Goal: Navigation & Orientation: Find specific page/section

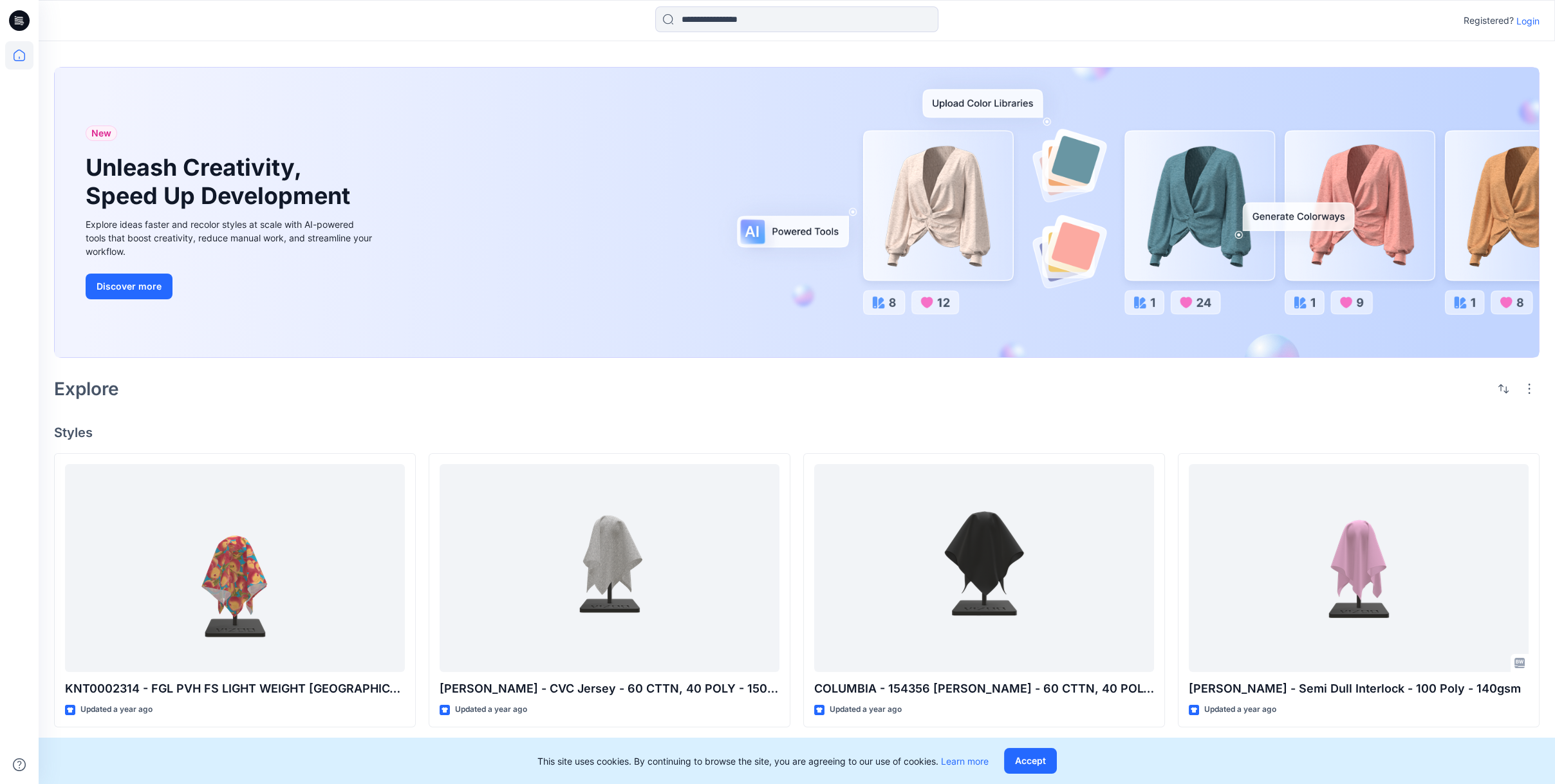
click at [1531, 25] on p "Login" at bounding box center [1528, 21] width 23 height 14
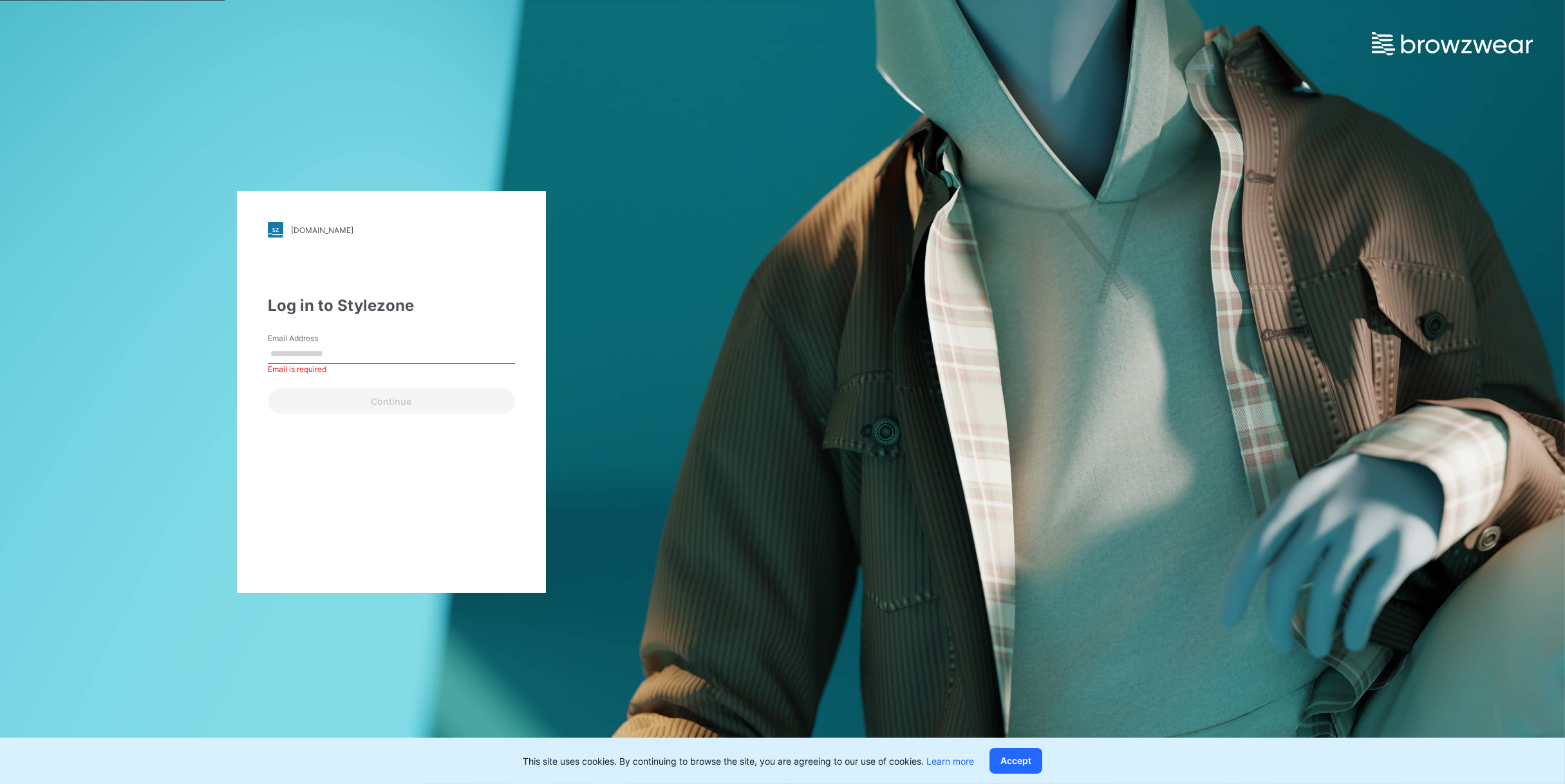
paste input "**********"
type input "**********"
click at [436, 505] on div "**********" at bounding box center [392, 392] width 309 height 401
click at [354, 409] on button "Continue" at bounding box center [391, 401] width 247 height 26
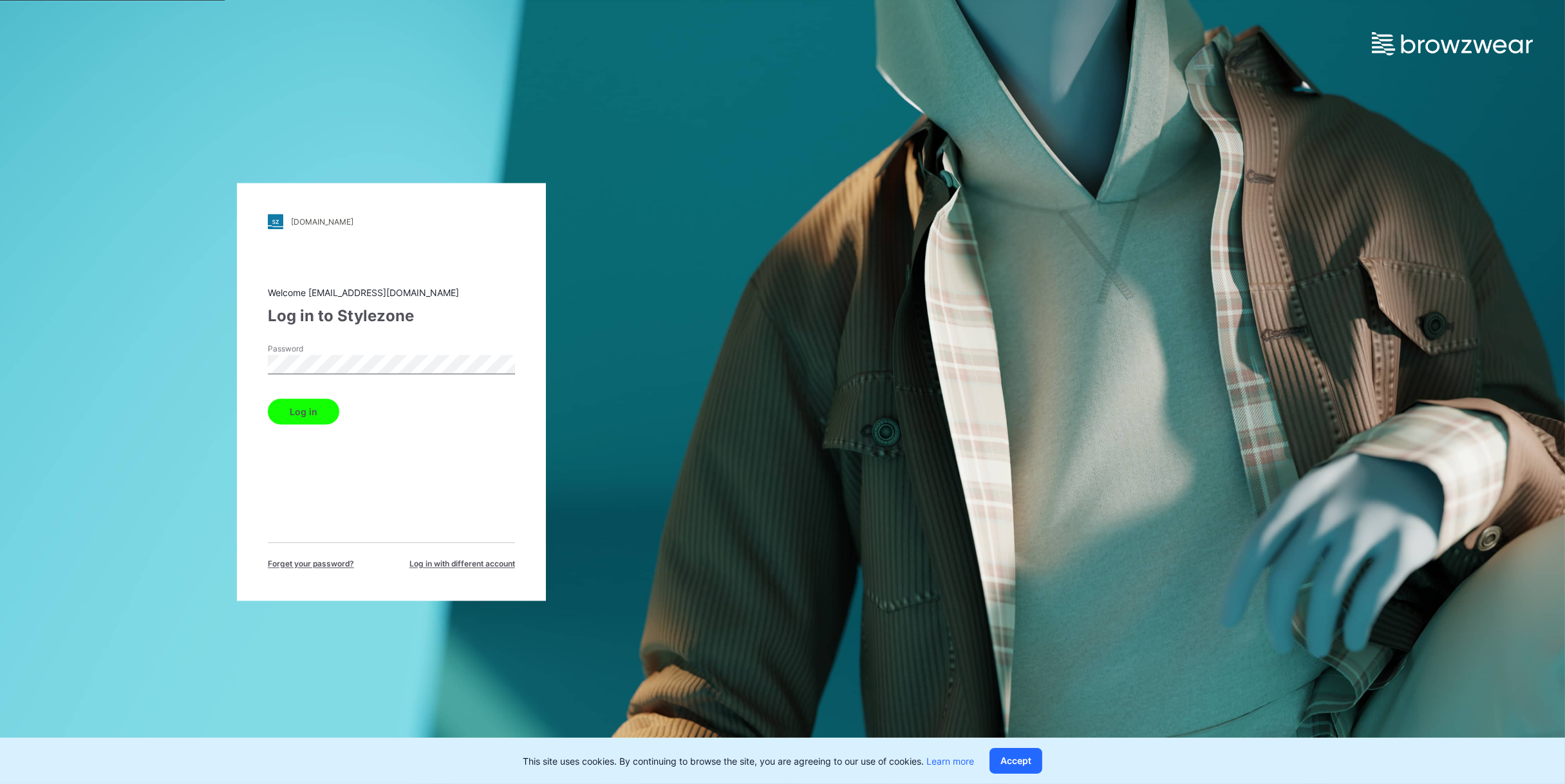
click at [314, 412] on button "Log in" at bounding box center [303, 411] width 71 height 26
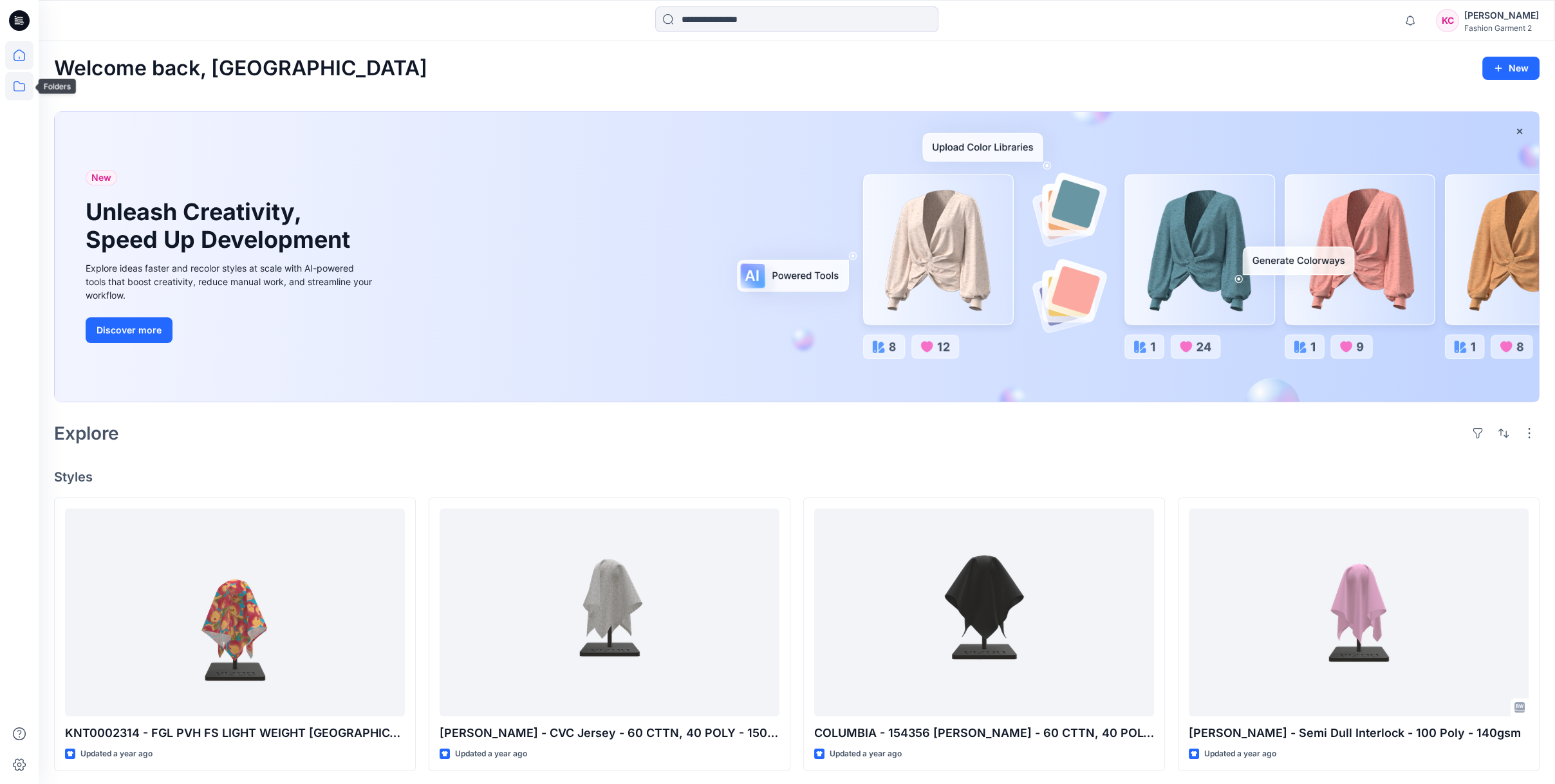
click at [23, 90] on icon at bounding box center [19, 86] width 28 height 28
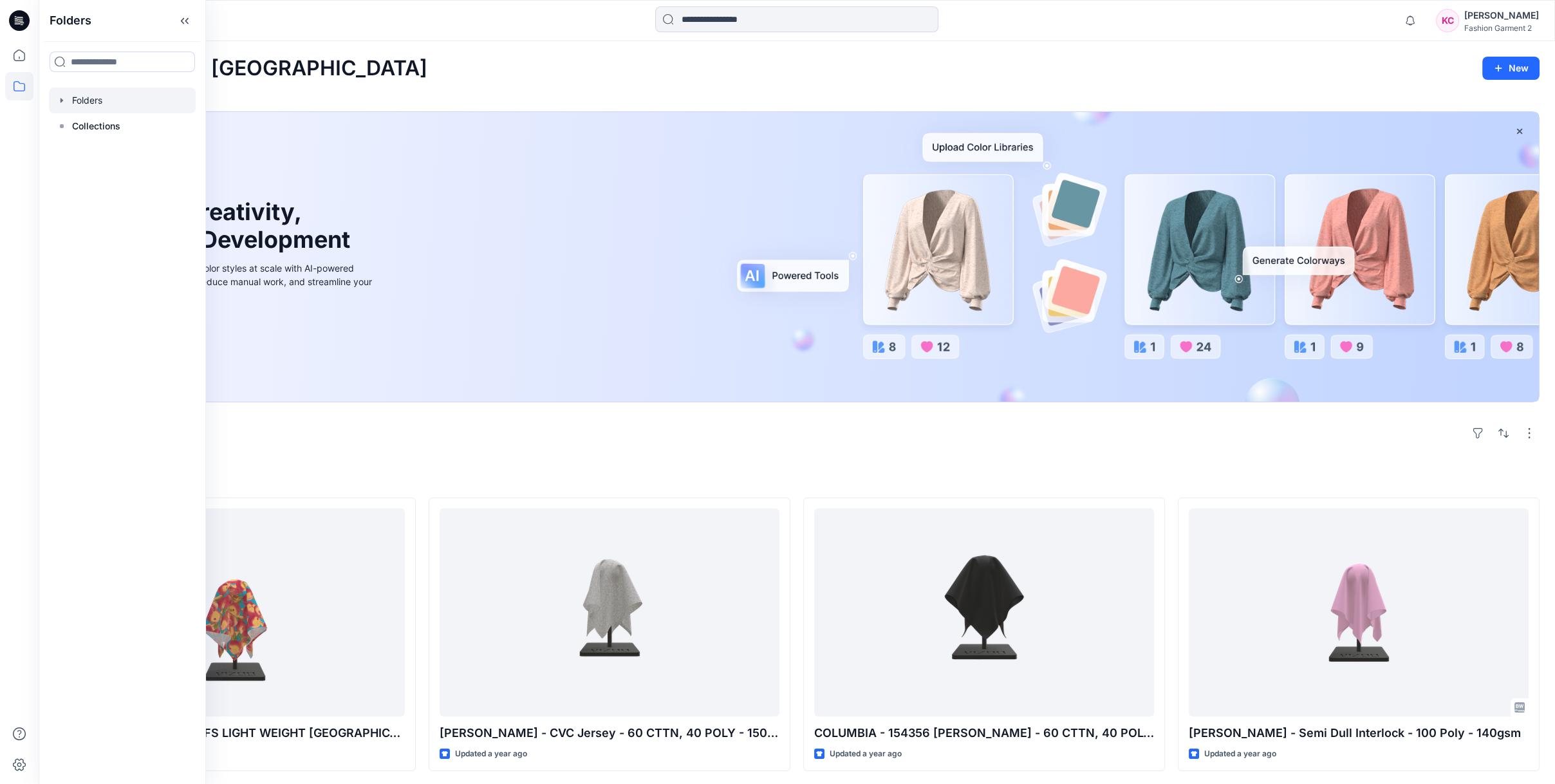
click at [84, 100] on div at bounding box center [122, 100] width 147 height 26
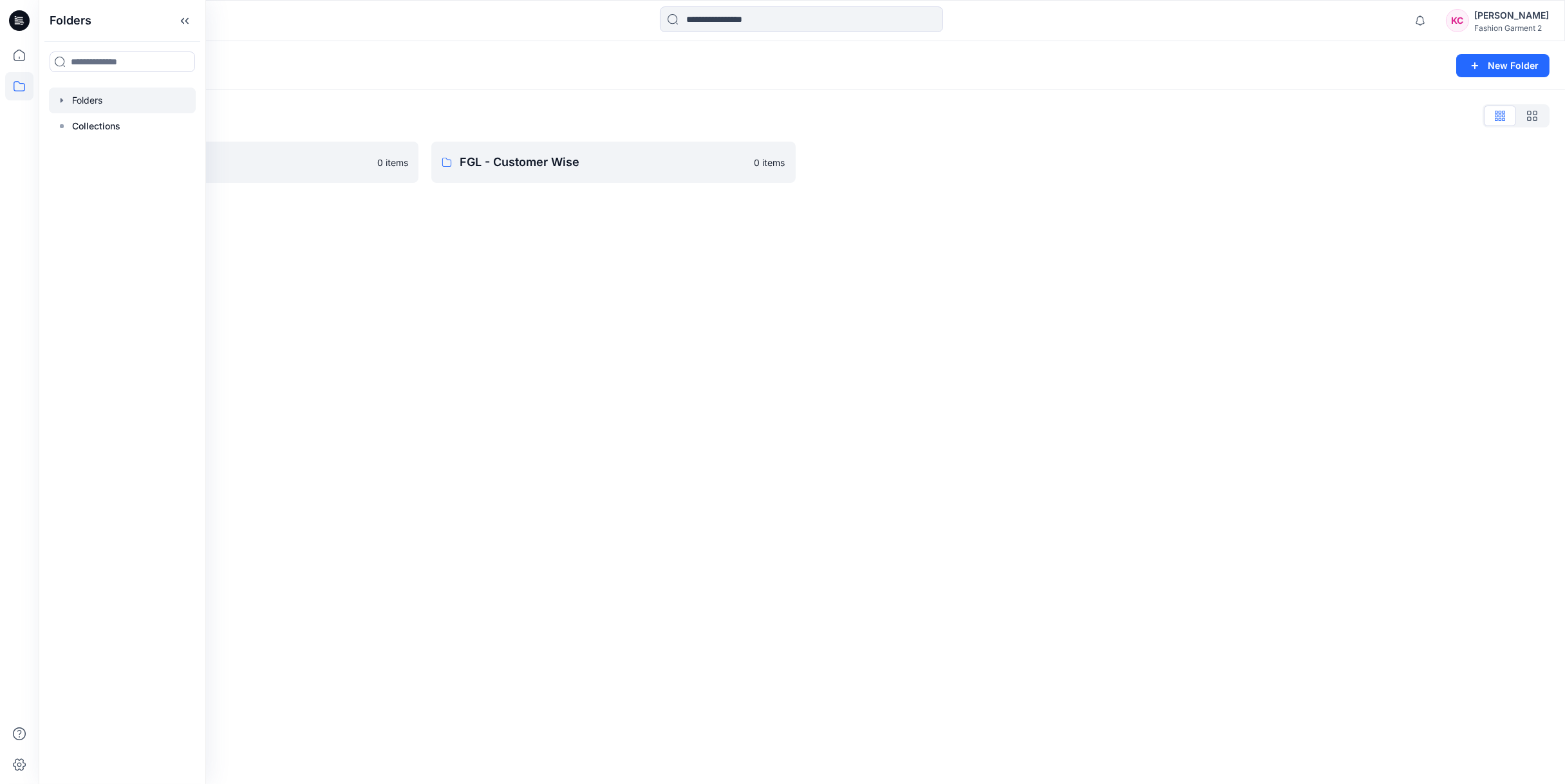
click at [517, 236] on div "Folders New Folder Folders List Fabric Library 0 items FGL - Customer Wise 0 it…" at bounding box center [802, 413] width 1526 height 743
click at [218, 157] on p "Fabric Library" at bounding box center [235, 162] width 305 height 18
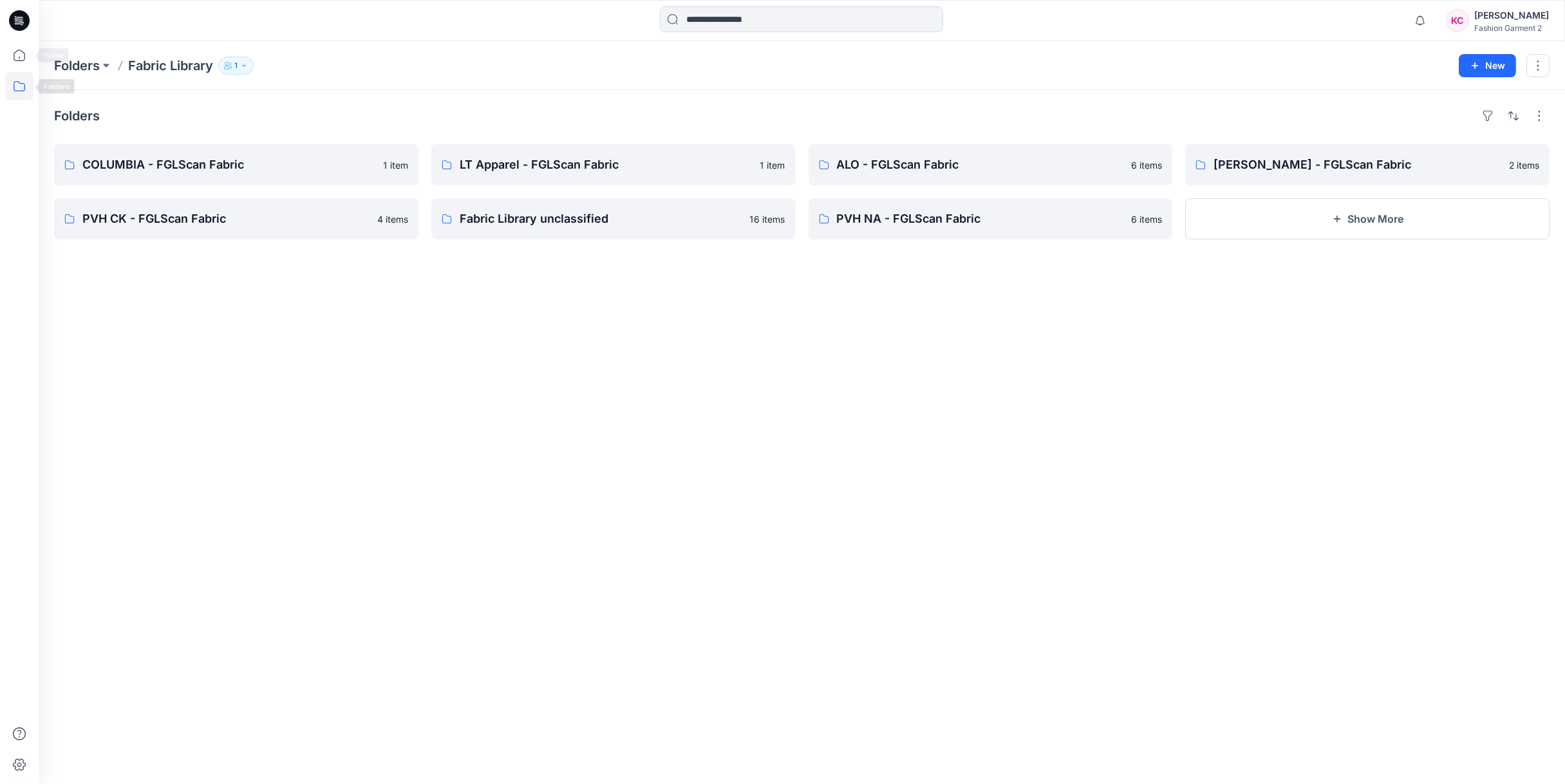
click at [19, 86] on icon at bounding box center [19, 86] width 28 height 28
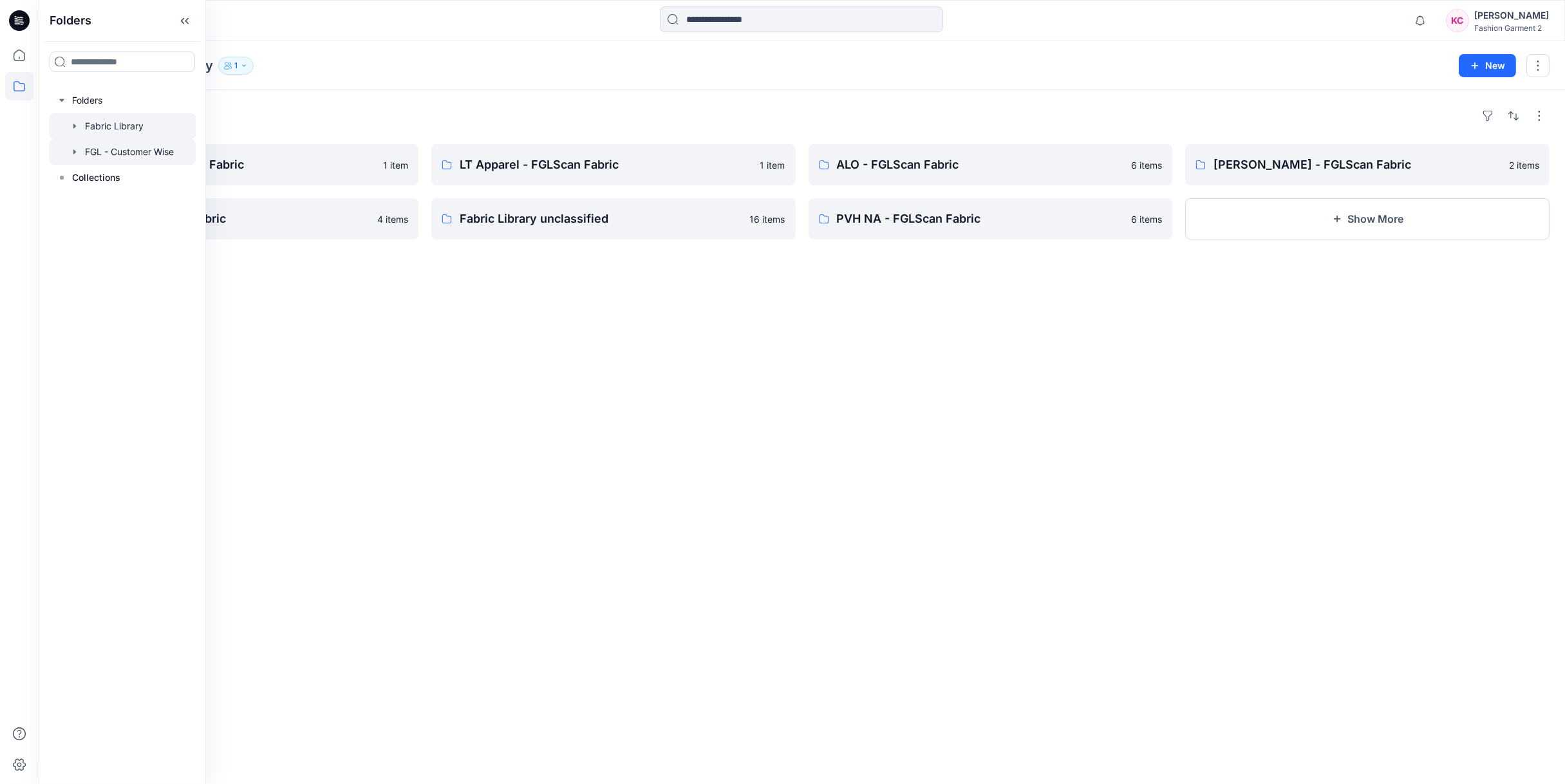
click at [100, 153] on div at bounding box center [123, 151] width 147 height 26
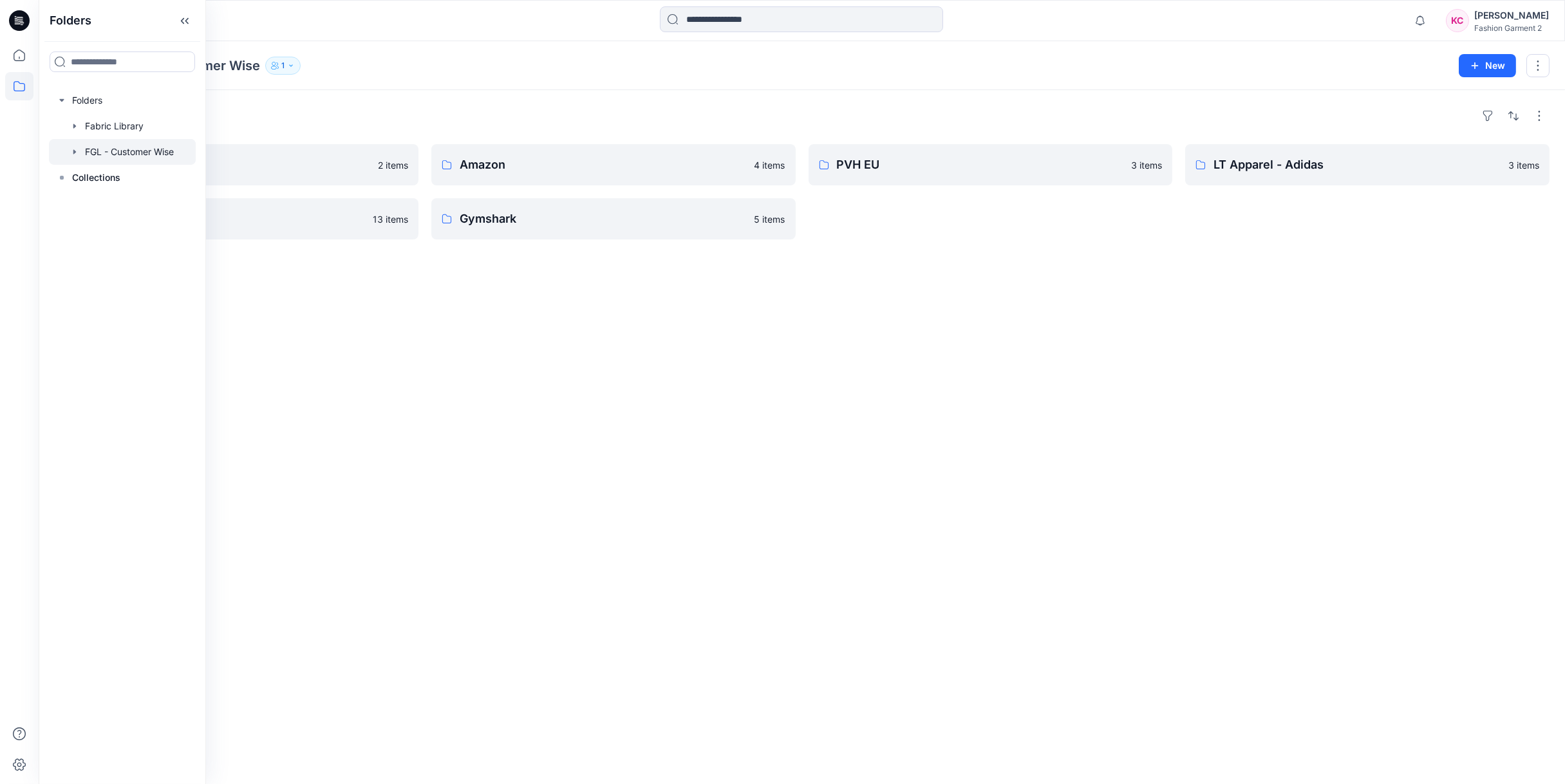
click at [561, 327] on div "Folders PINK 2 items ALO 13 items Amazon 4 items Gymshark 5 items PVH EU 3 item…" at bounding box center [802, 437] width 1526 height 694
click at [78, 67] on p "Folders" at bounding box center [77, 65] width 46 height 18
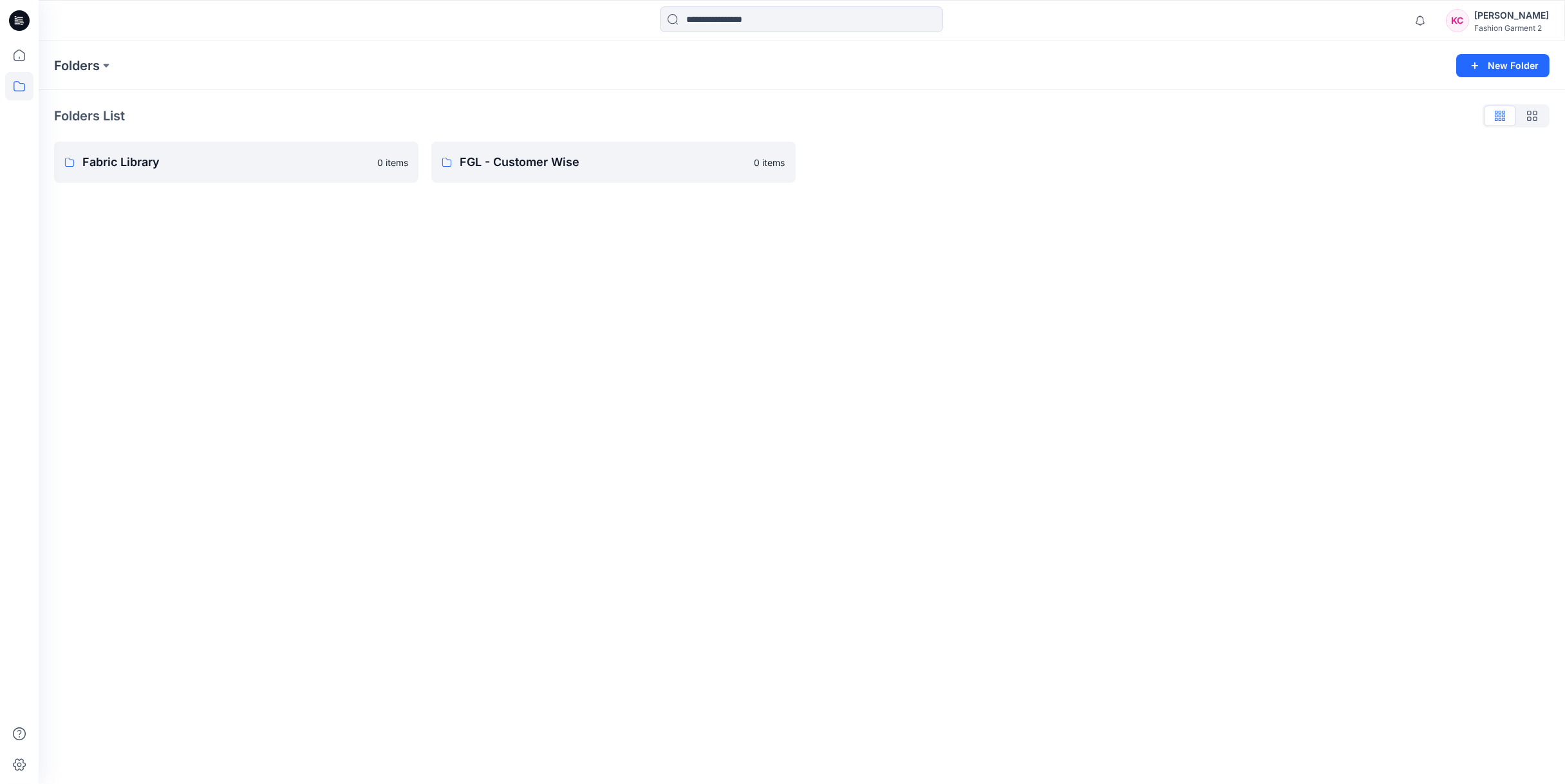
click at [519, 289] on div "Folders New Folder Folders List Fabric Library 0 items FGL - Customer Wise 0 it…" at bounding box center [802, 413] width 1526 height 743
click at [107, 70] on button at bounding box center [106, 65] width 13 height 18
click at [441, 305] on div "Folders Folders Fabric Library FGL - Customer Wise New Folder Folders List Fabr…" at bounding box center [802, 413] width 1526 height 743
click at [104, 64] on button at bounding box center [106, 65] width 13 height 18
click at [432, 330] on div "Folders Folders Fabric Library FGL - Customer Wise New Folder Folders List Fabr…" at bounding box center [802, 413] width 1526 height 743
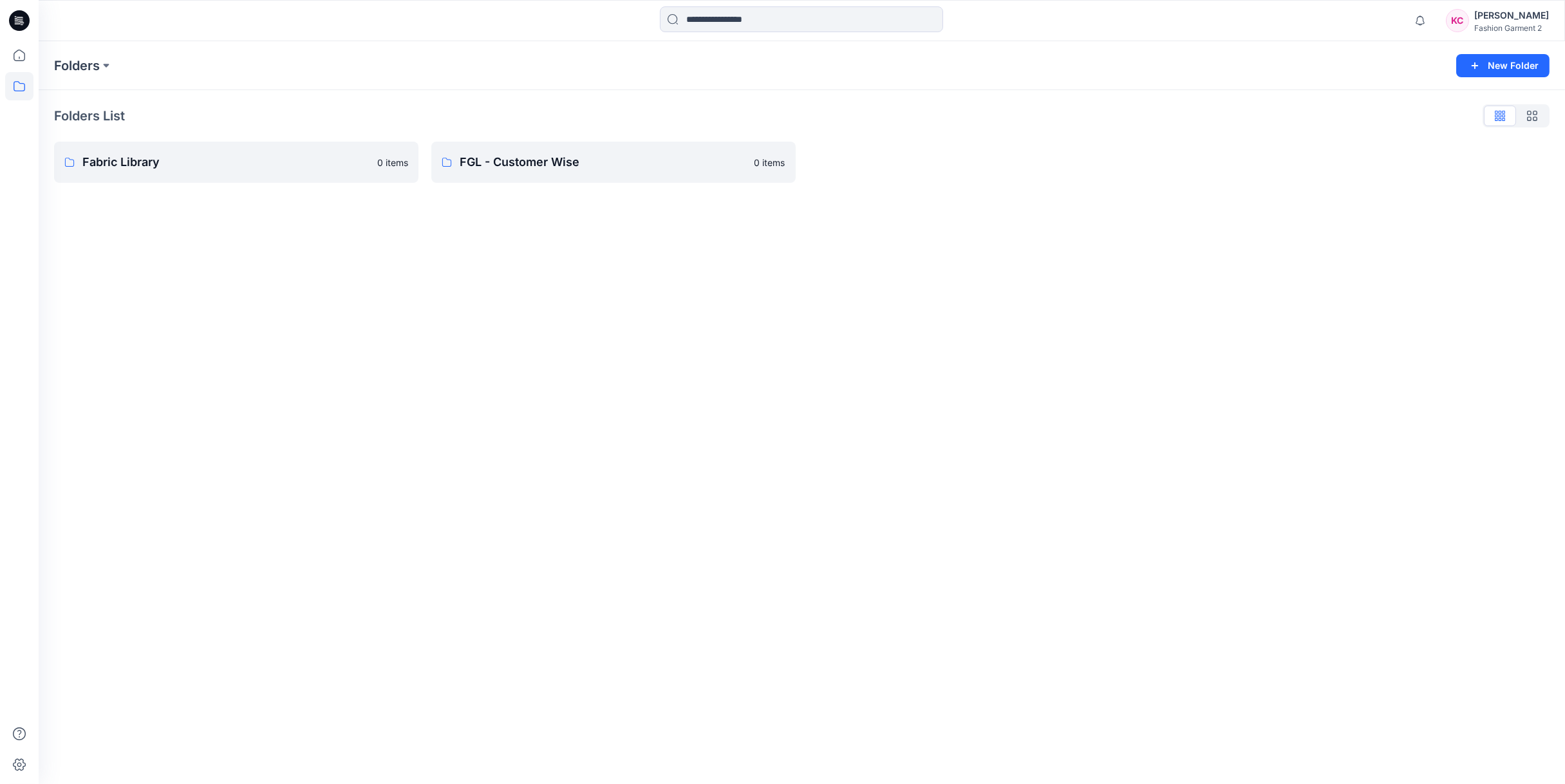
click at [533, 275] on div "Folders New Folder Folders List Fabric Library 0 items FGL - Customer Wise 0 it…" at bounding box center [802, 413] width 1526 height 743
drag, startPoint x: 842, startPoint y: 730, endPoint x: 880, endPoint y: 748, distance: 42.0
click at [842, 730] on div "Folders New Folder Folders List Fabric Library 0 items FGL - Customer Wise 0 it…" at bounding box center [802, 413] width 1526 height 743
click at [964, 328] on div "Folders New Folder Folders List Fabric Library 0 items FGL - Customer Wise 0 it…" at bounding box center [802, 413] width 1526 height 743
